Goal: Check status: Check status

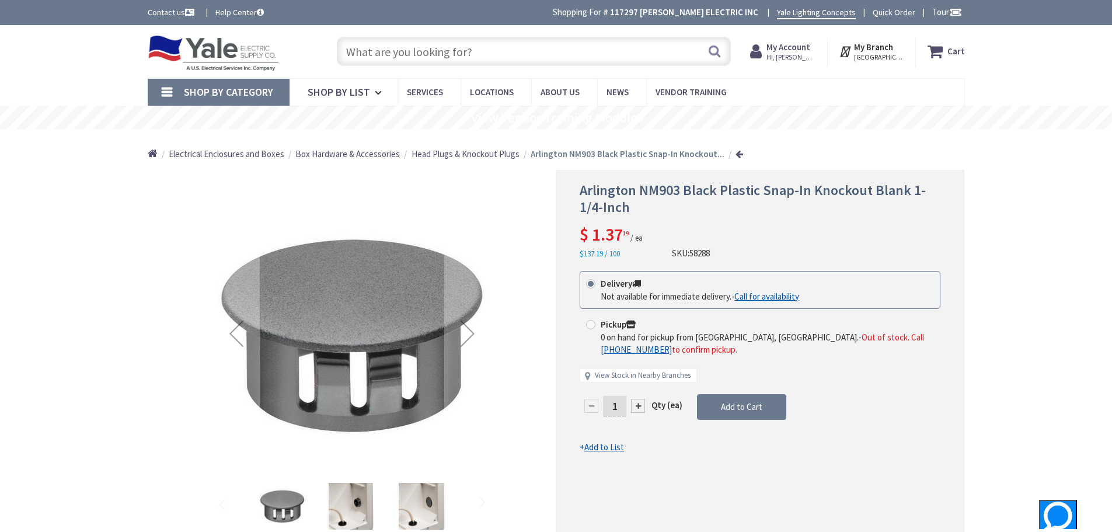
click at [810, 47] on strong "My Account" at bounding box center [788, 46] width 44 height 11
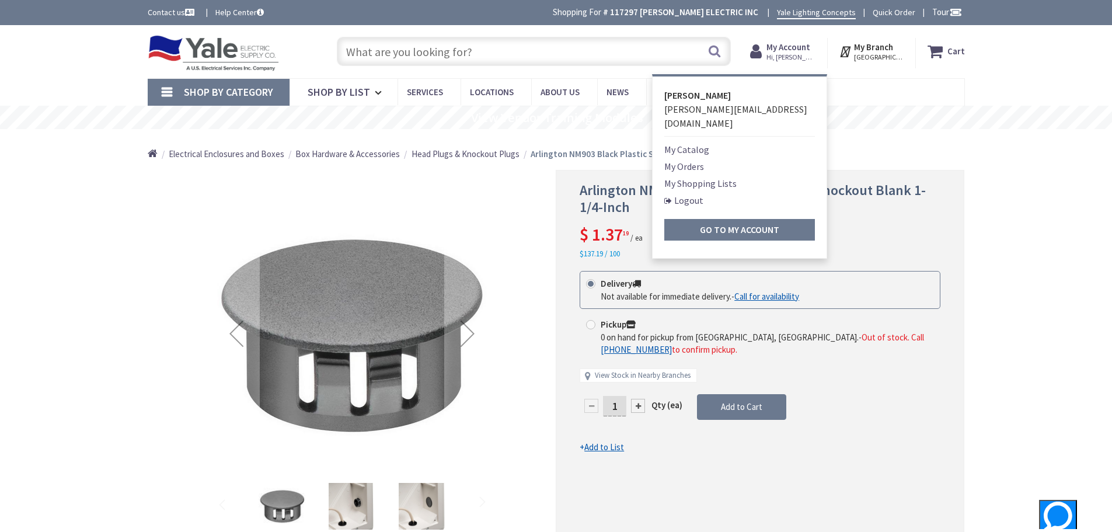
click at [704, 159] on link "My Orders" at bounding box center [684, 166] width 40 height 14
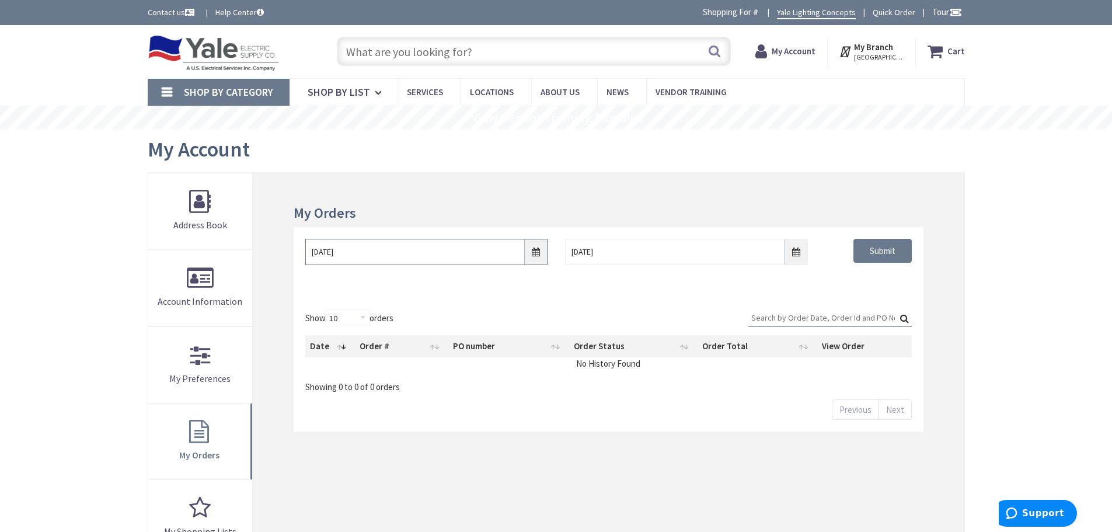
click at [536, 254] on input "[DATE]" at bounding box center [426, 252] width 242 height 26
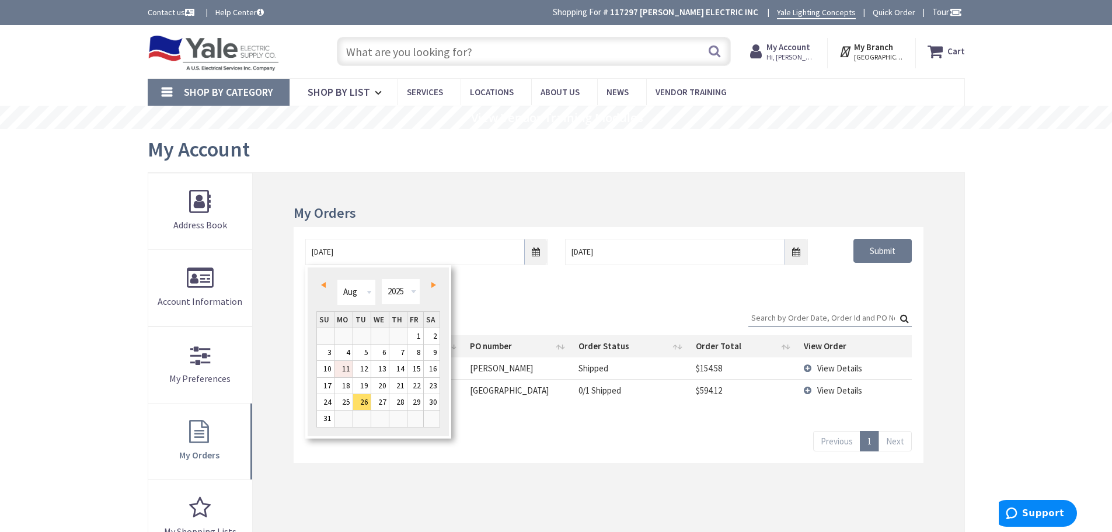
click at [346, 366] on link "11" at bounding box center [343, 369] width 18 height 16
type input "[DATE]"
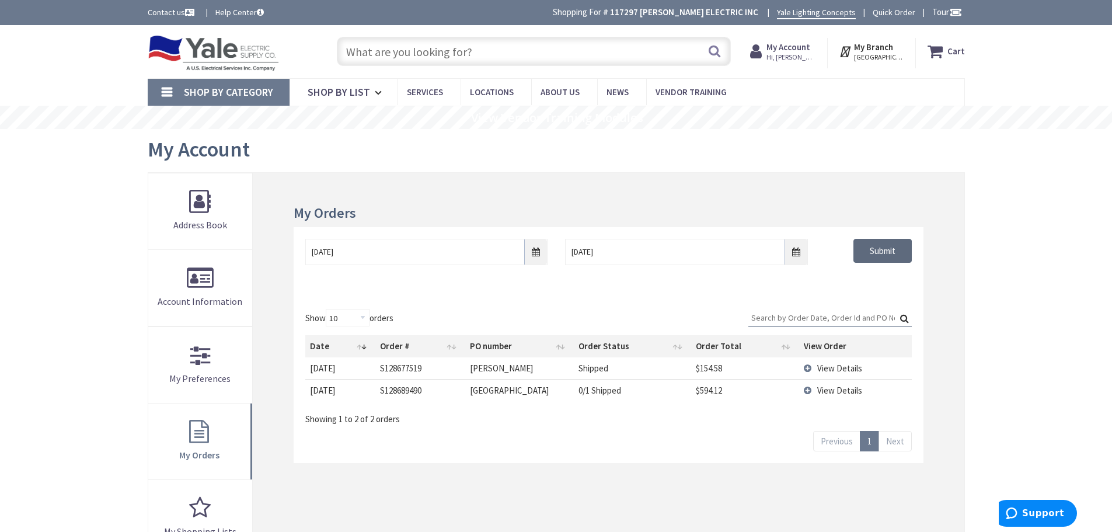
click at [879, 252] on input "Submit" at bounding box center [882, 251] width 58 height 25
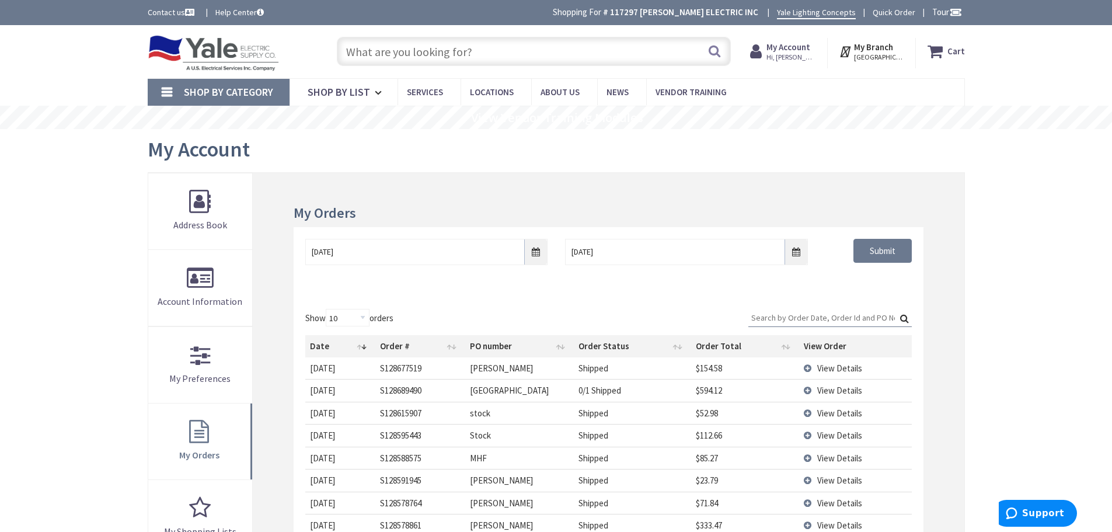
click at [836, 369] on span "View Details" at bounding box center [839, 367] width 45 height 11
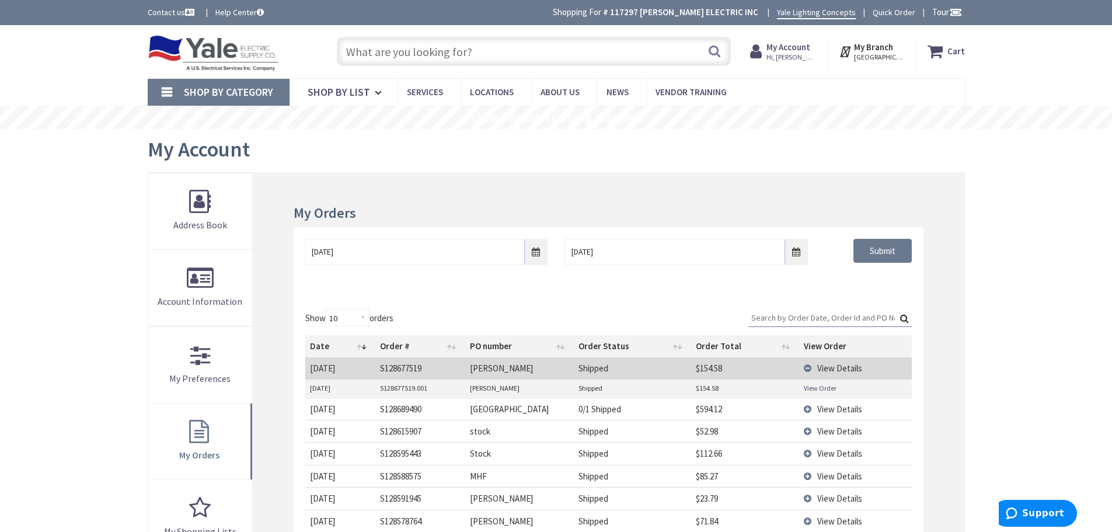
click at [825, 371] on span "View Details" at bounding box center [839, 367] width 45 height 11
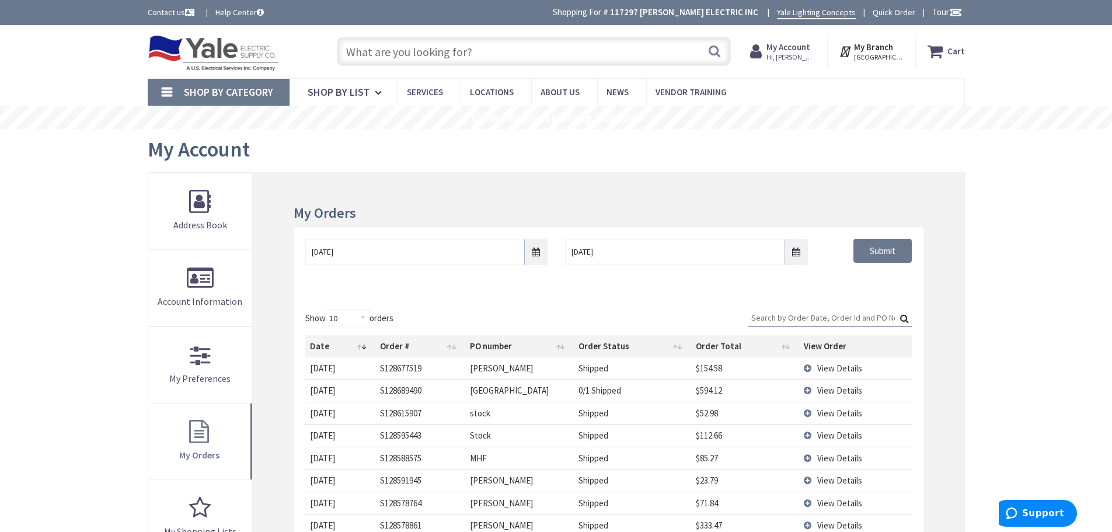
click at [839, 365] on span "View Details" at bounding box center [839, 367] width 45 height 11
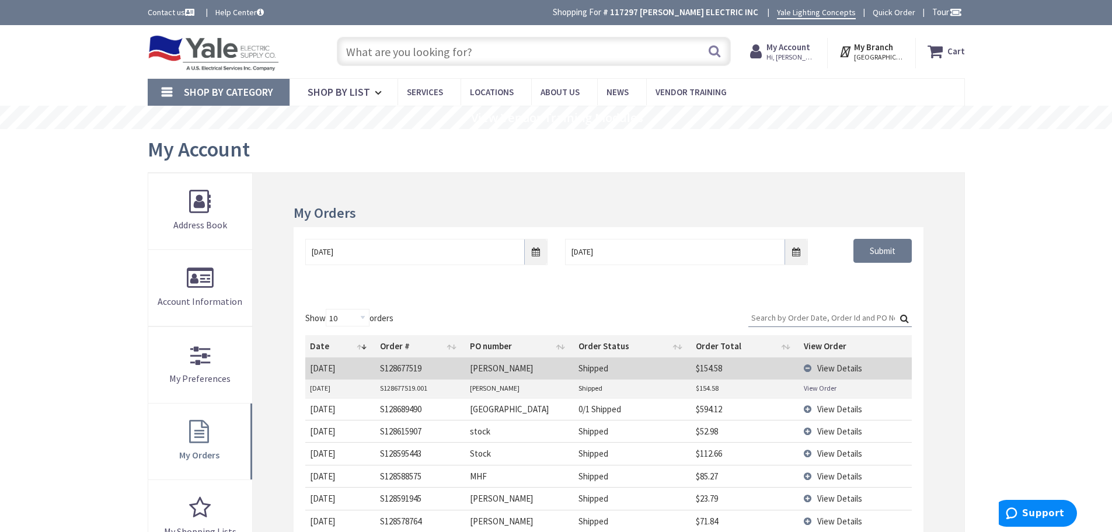
click at [820, 387] on link "View Order" at bounding box center [820, 388] width 33 height 10
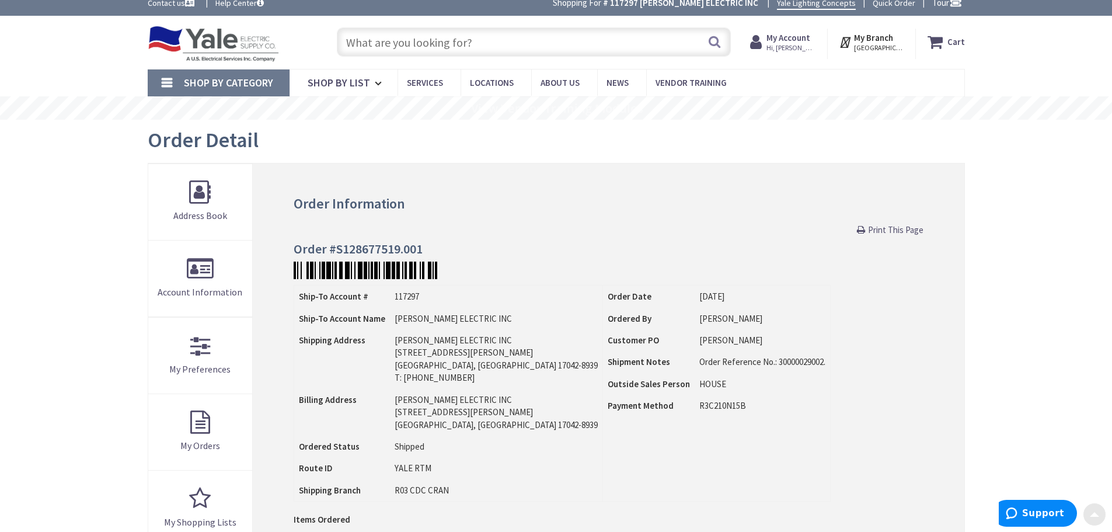
scroll to position [350, 0]
